Goal: Information Seeking & Learning: Learn about a topic

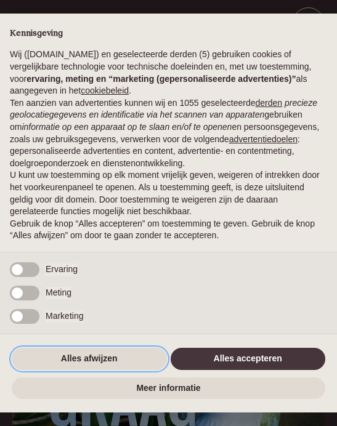
click at [107, 357] on button "Alles afwijzen" at bounding box center [89, 359] width 155 height 22
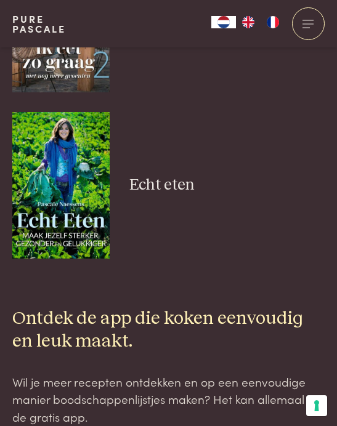
scroll to position [4842, 0]
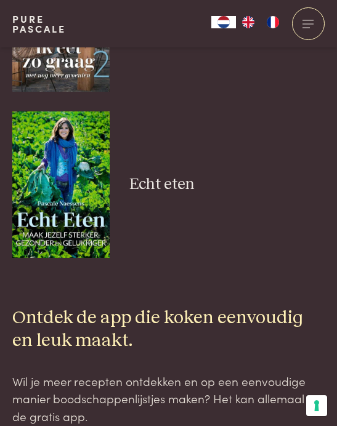
click at [174, 175] on h3 "Echt eten" at bounding box center [226, 185] width 195 height 20
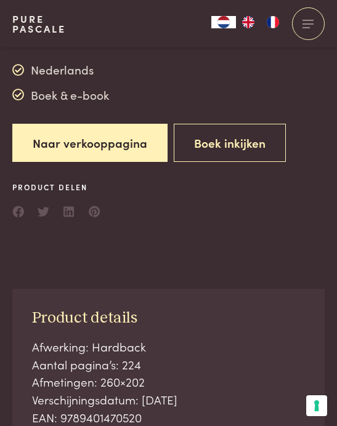
scroll to position [552, 0]
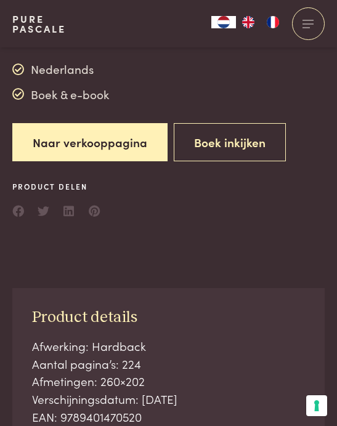
click at [226, 145] on button "Boek inkijken" at bounding box center [230, 142] width 112 height 39
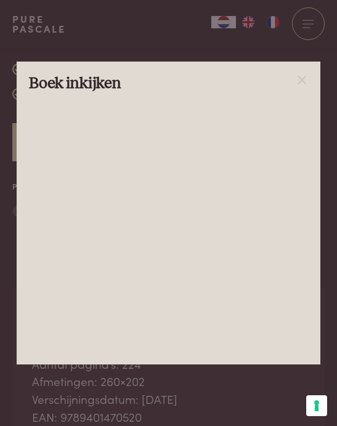
click at [255, 68] on div at bounding box center [168, 213] width 337 height 426
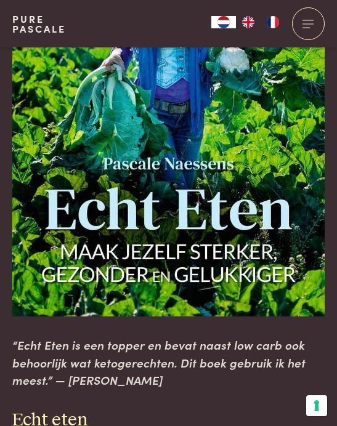
scroll to position [129, 0]
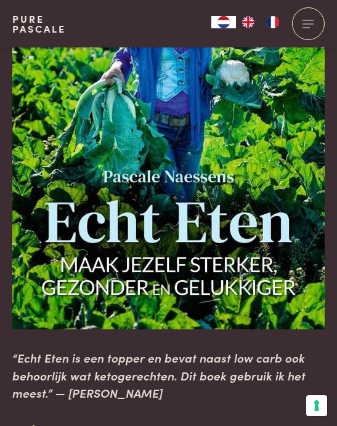
click at [306, 26] on div at bounding box center [308, 23] width 33 height 33
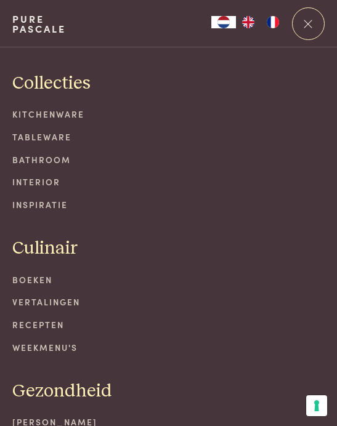
scroll to position [0, 0]
click at [55, 318] on link "Recepten" at bounding box center [168, 324] width 312 height 13
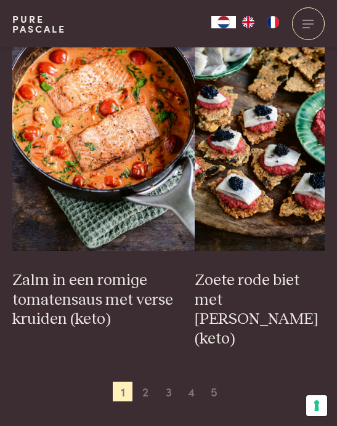
scroll to position [2275, 0]
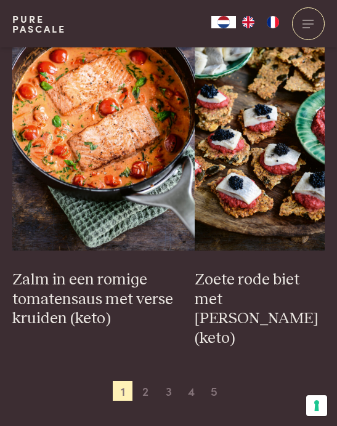
click at [147, 381] on span "2" at bounding box center [146, 391] width 20 height 20
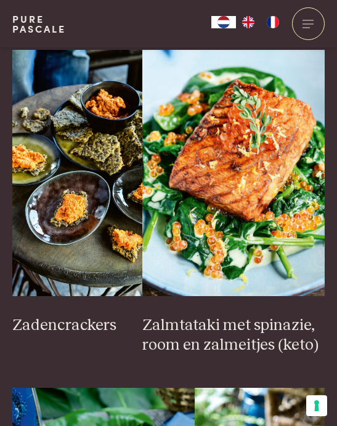
scroll to position [1912, 0]
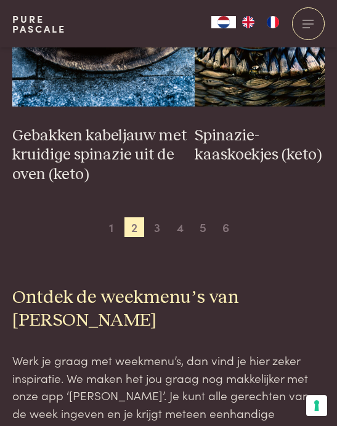
click at [160, 217] on span "3" at bounding box center [157, 227] width 20 height 20
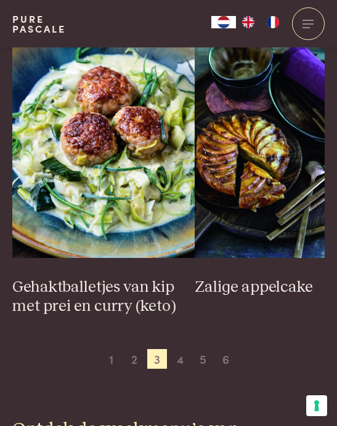
scroll to position [2445, 0]
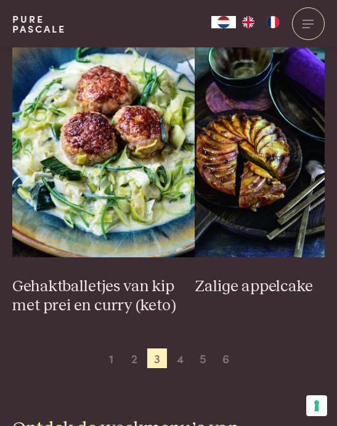
click at [184, 349] on span "4" at bounding box center [180, 359] width 20 height 20
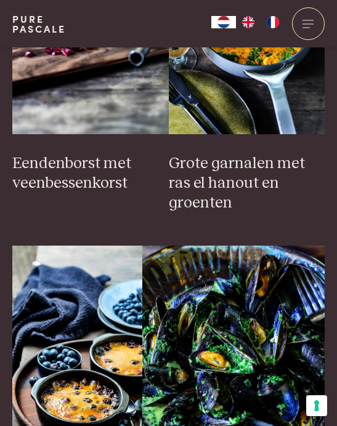
scroll to position [663, 0]
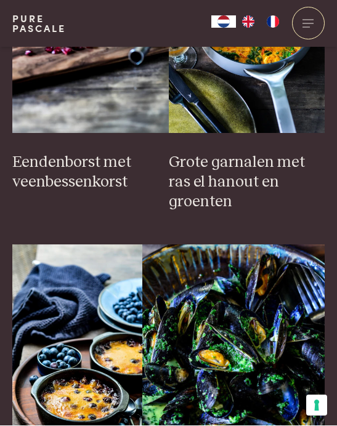
click at [246, 184] on h3 "Grote garnalen met ras el hanout en groenten" at bounding box center [247, 182] width 156 height 59
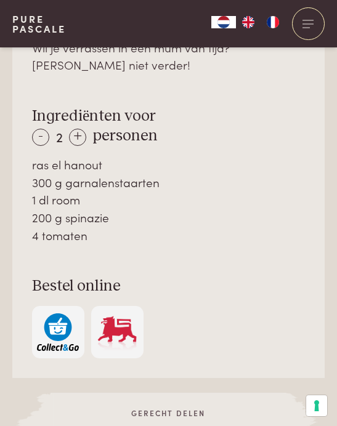
scroll to position [686, 0]
